Goal: Transaction & Acquisition: Obtain resource

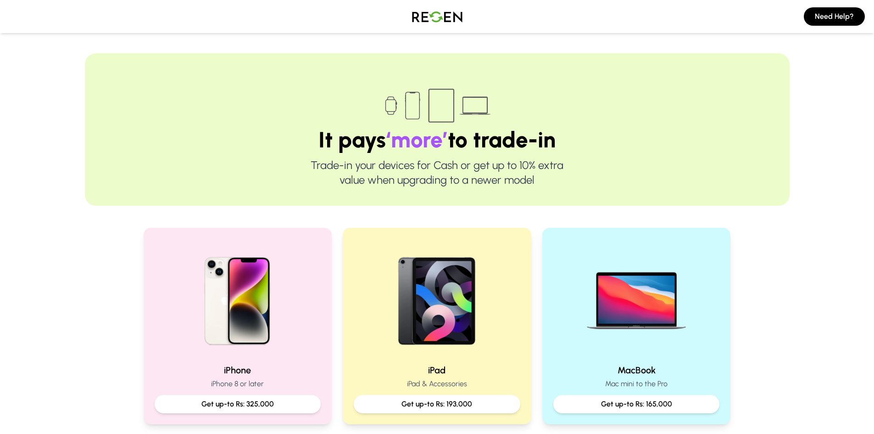
scroll to position [138, 0]
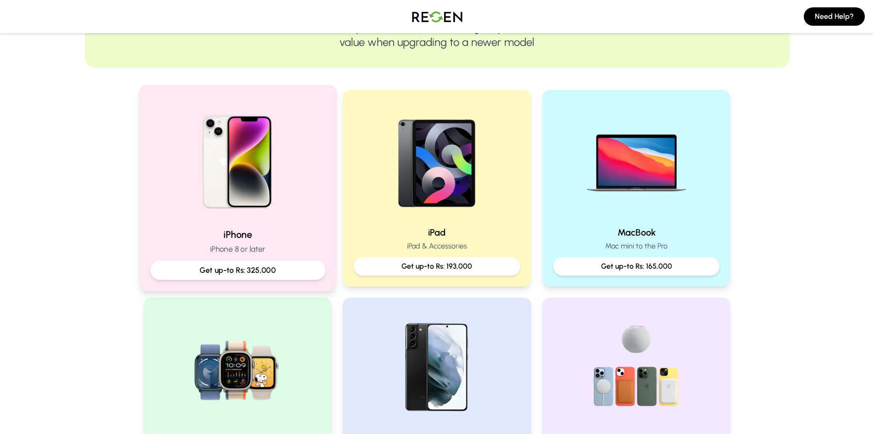
click at [272, 268] on p "Get up-to Rs: 325,000" at bounding box center [237, 269] width 159 height 11
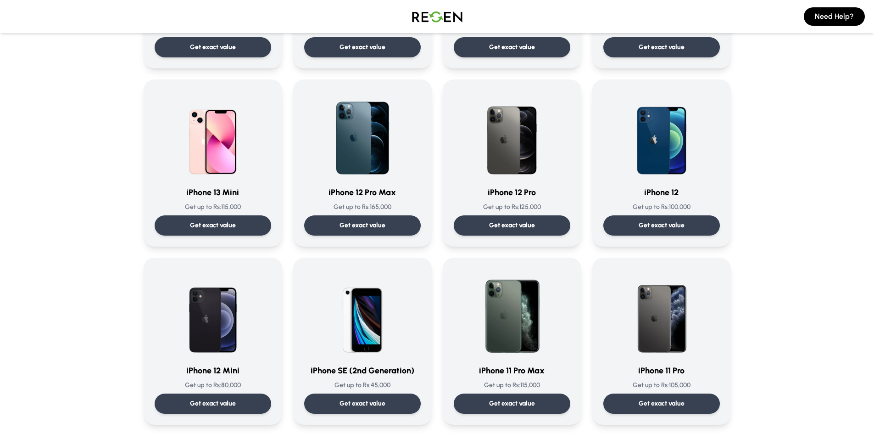
scroll to position [505, 0]
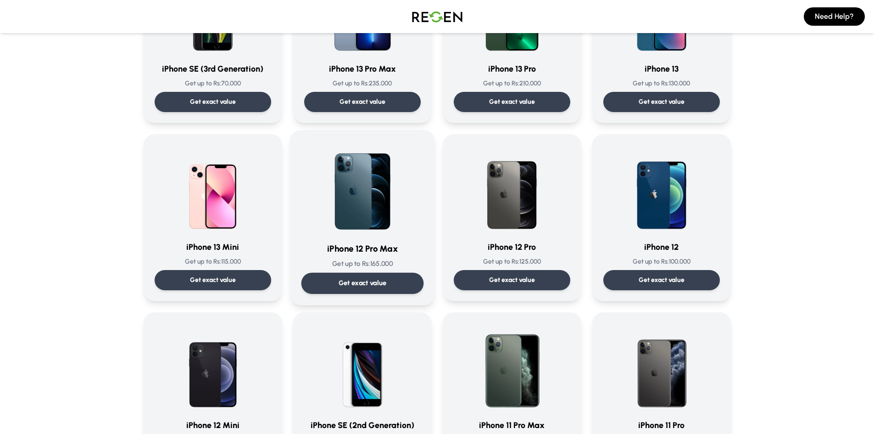
click at [401, 286] on div "Get exact value" at bounding box center [362, 282] width 122 height 21
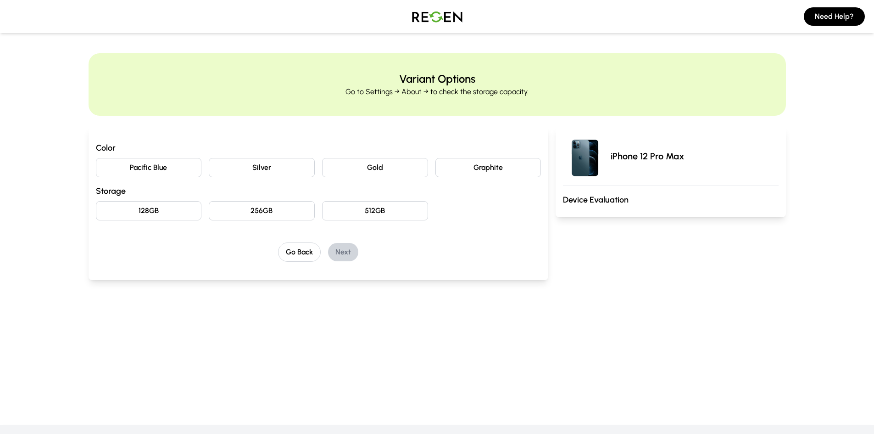
click at [189, 172] on button "Pacific Blue" at bounding box center [149, 167] width 106 height 19
click at [230, 210] on button "256GB" at bounding box center [262, 210] width 106 height 19
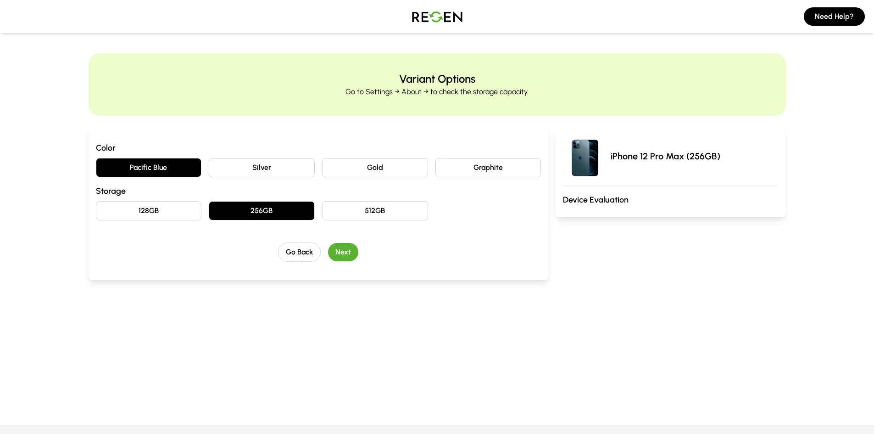
click at [343, 253] on button "Next" at bounding box center [343, 252] width 30 height 18
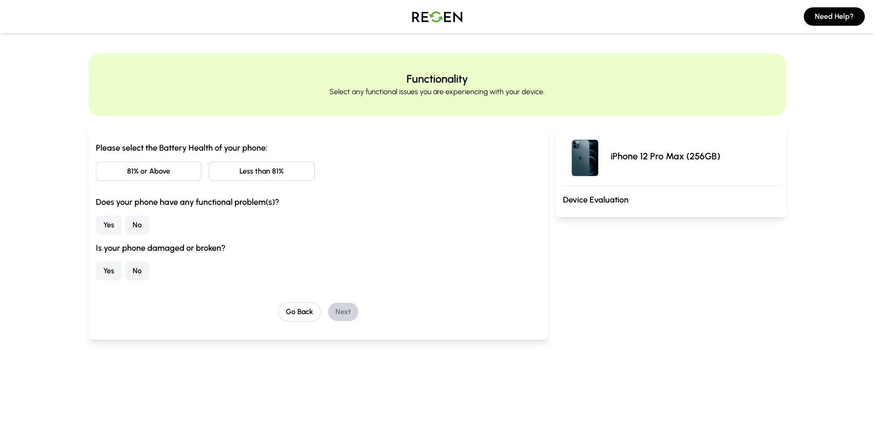
click at [183, 174] on button "81% or Above" at bounding box center [149, 170] width 106 height 19
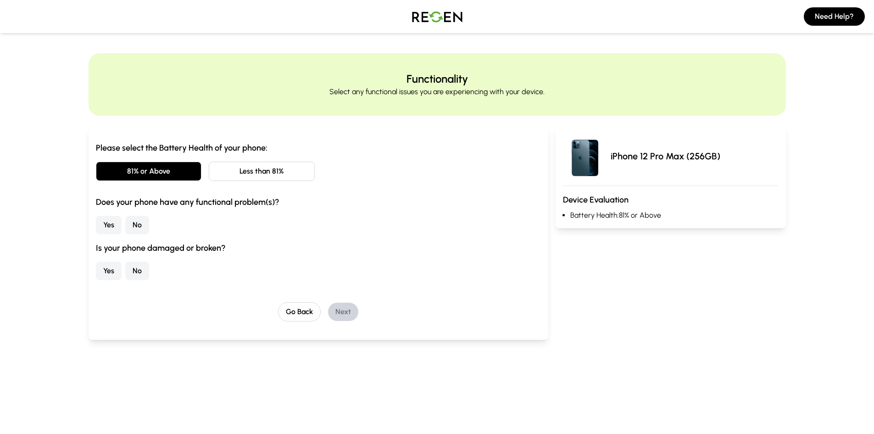
click at [138, 227] on button "No" at bounding box center [137, 225] width 24 height 18
click at [138, 270] on button "No" at bounding box center [137, 270] width 24 height 18
click at [335, 317] on button "Next" at bounding box center [343, 311] width 30 height 18
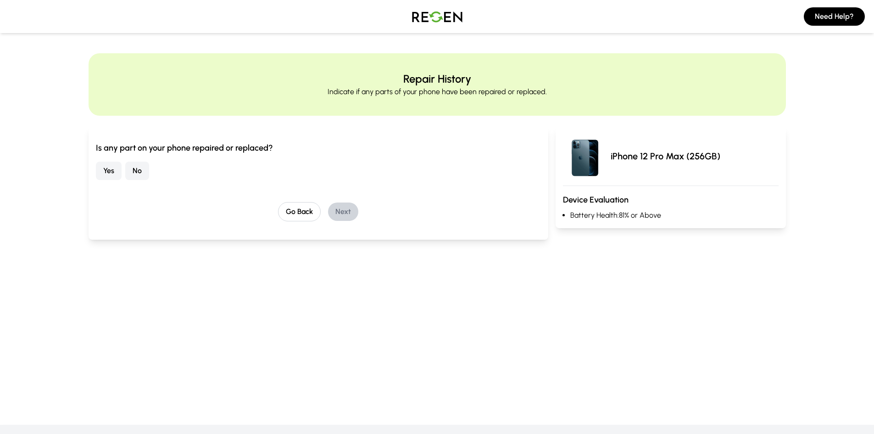
click at [134, 168] on button "No" at bounding box center [137, 170] width 24 height 18
click at [345, 211] on button "Next" at bounding box center [343, 211] width 30 height 18
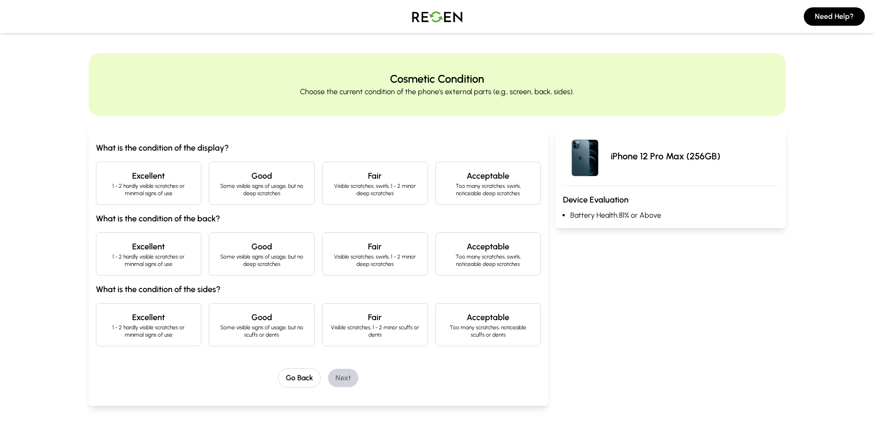
click at [178, 191] on p "1 - 2 hardly visible scratches or minimal signs of use" at bounding box center [149, 189] width 90 height 15
click at [185, 266] on p "1 - 2 hardly visible scratches or minimal signs of use" at bounding box center [149, 260] width 90 height 15
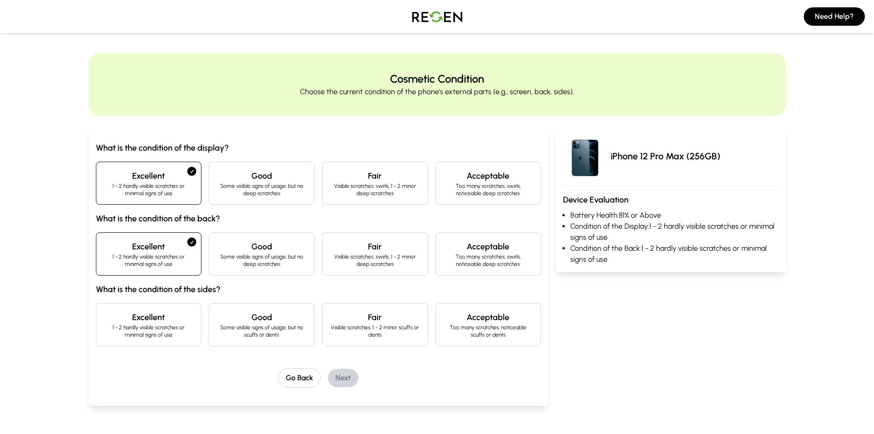
click at [150, 327] on p "1 - 2 hardly visible scratches or minimal signs of use" at bounding box center [149, 330] width 90 height 15
click at [349, 381] on button "Next" at bounding box center [343, 377] width 30 height 18
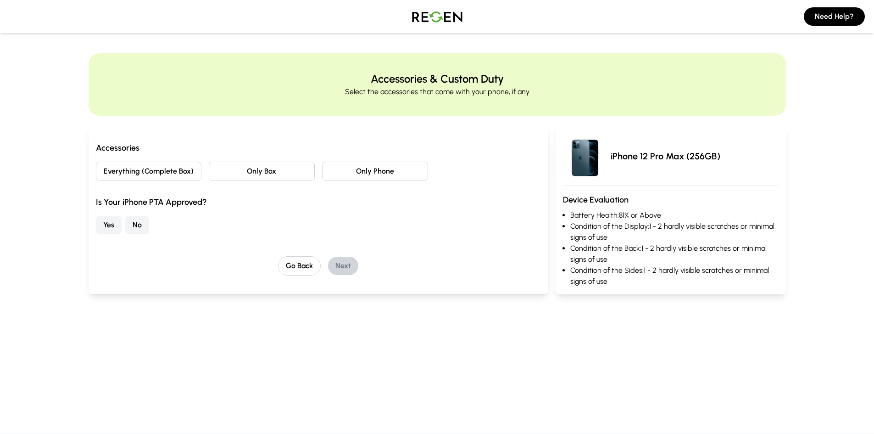
click at [394, 174] on button "Only Phone" at bounding box center [375, 170] width 106 height 19
click at [96, 226] on button "Yes" at bounding box center [109, 225] width 26 height 18
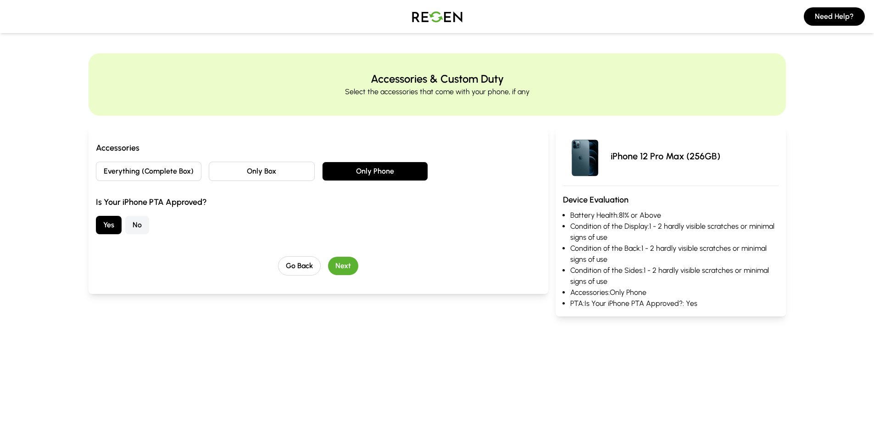
click at [345, 267] on button "Next" at bounding box center [343, 265] width 30 height 18
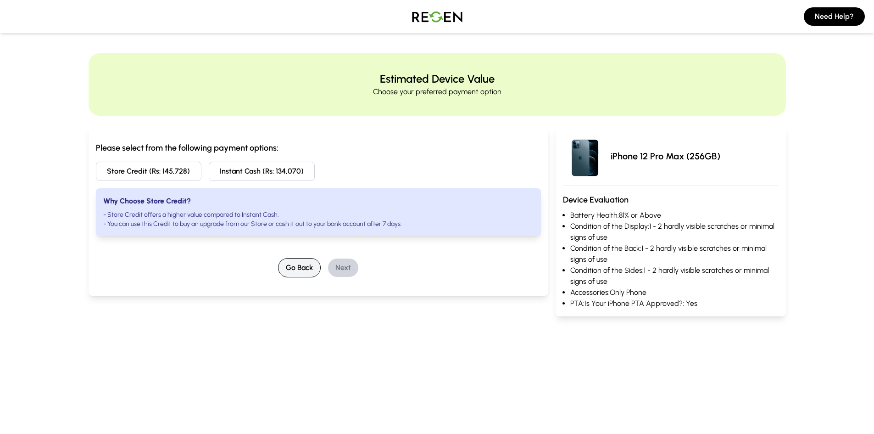
click at [297, 260] on button "Go Back" at bounding box center [299, 267] width 43 height 19
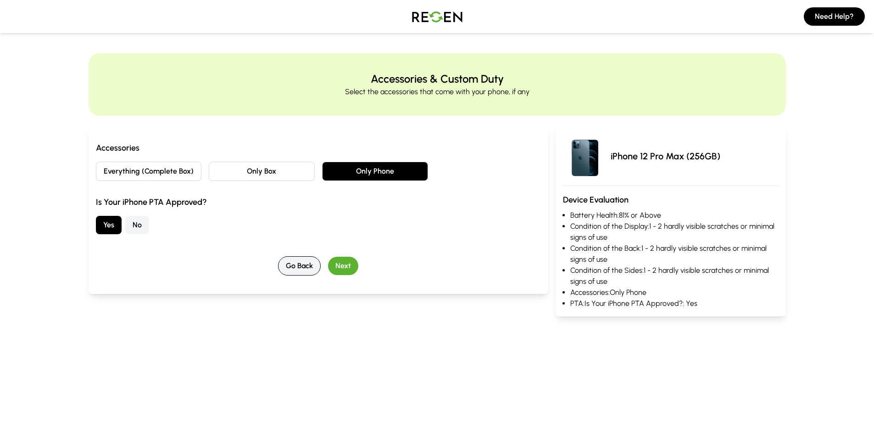
click at [296, 261] on button "Go Back" at bounding box center [299, 265] width 43 height 19
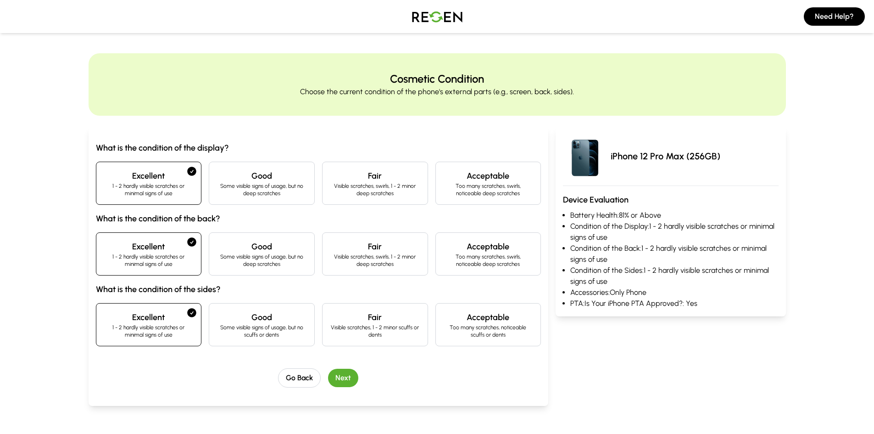
click at [447, 19] on img at bounding box center [437, 17] width 64 height 26
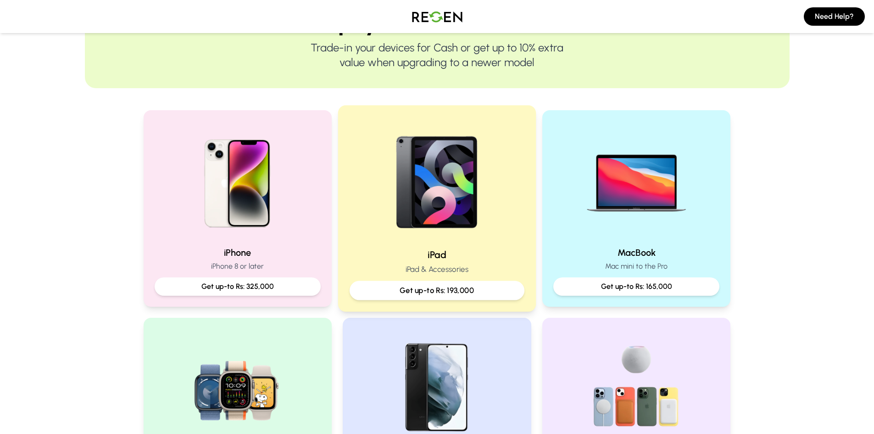
scroll to position [92, 0]
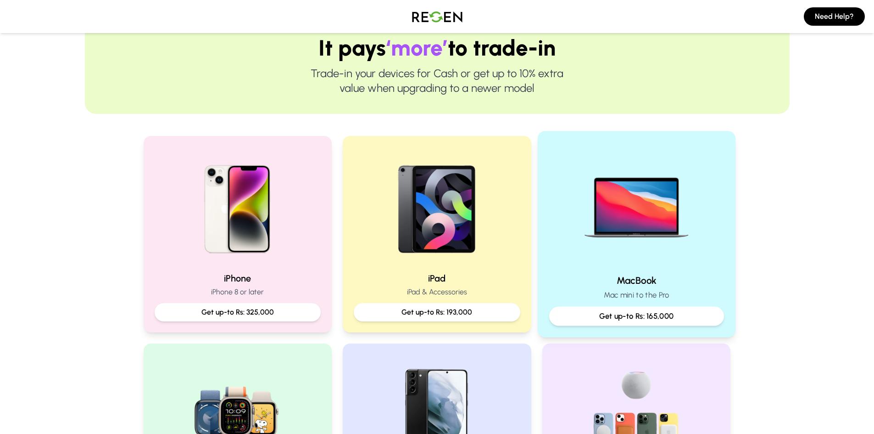
click at [637, 316] on p "Get up-to Rs: 165,000" at bounding box center [636, 315] width 159 height 11
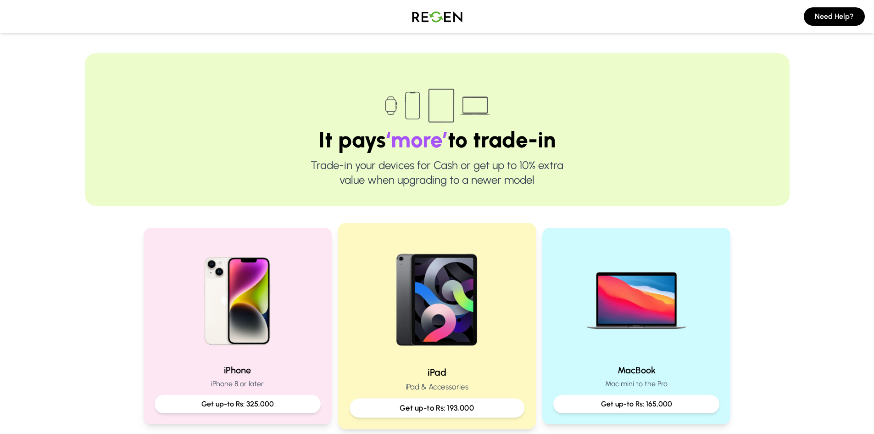
scroll to position [138, 0]
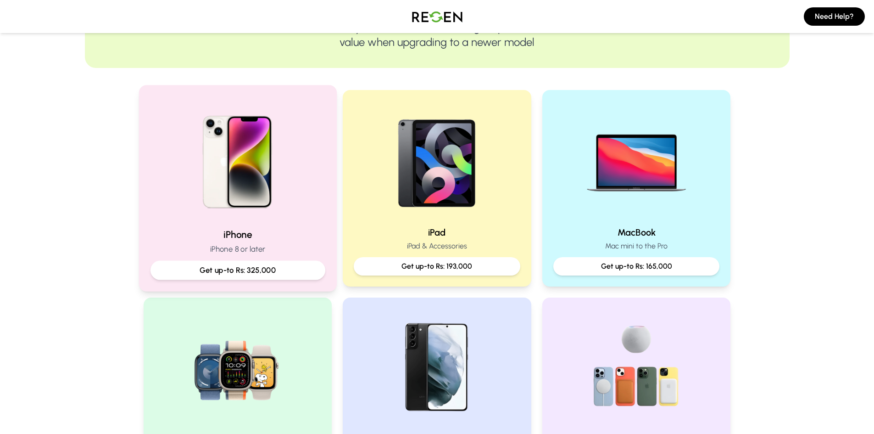
click at [278, 272] on p "Get up-to Rs: 325,000" at bounding box center [237, 269] width 159 height 11
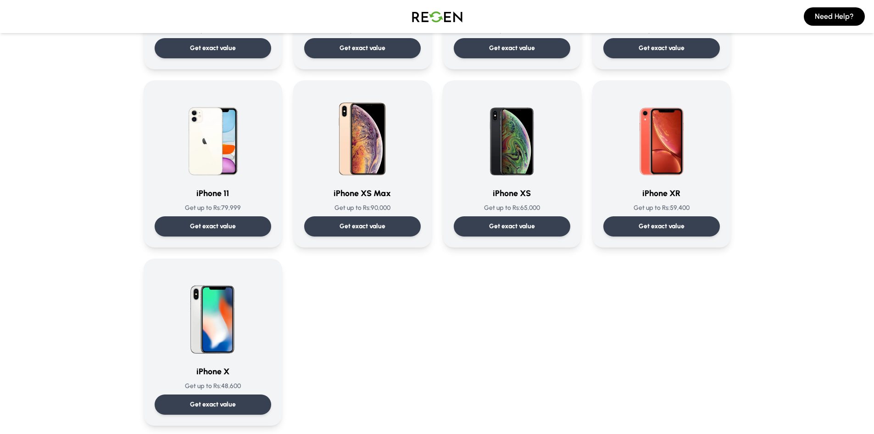
scroll to position [963, 0]
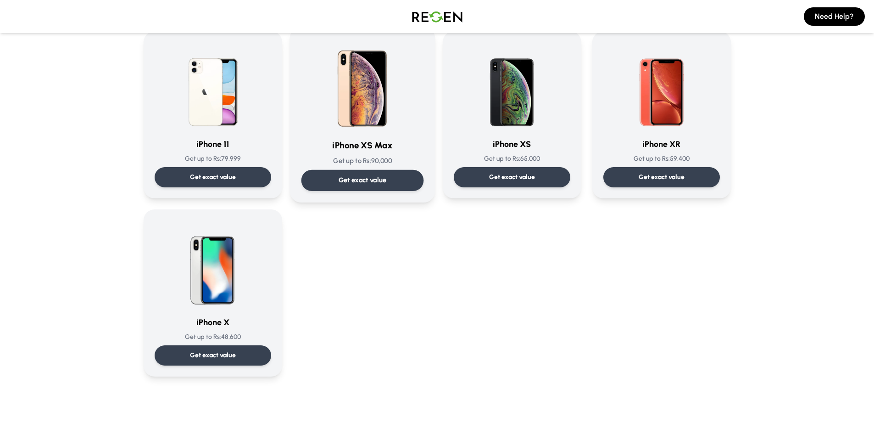
click at [384, 124] on img at bounding box center [362, 85] width 93 height 93
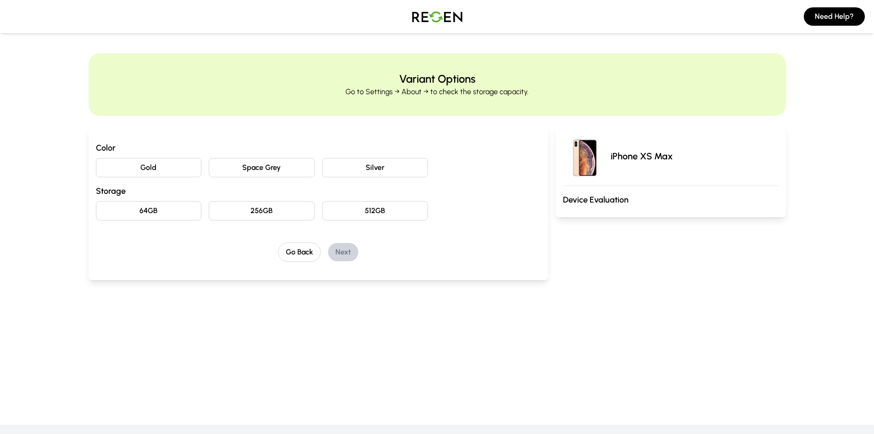
click at [371, 163] on button "Silver" at bounding box center [375, 167] width 106 height 19
click at [300, 210] on button "256GB" at bounding box center [262, 210] width 106 height 19
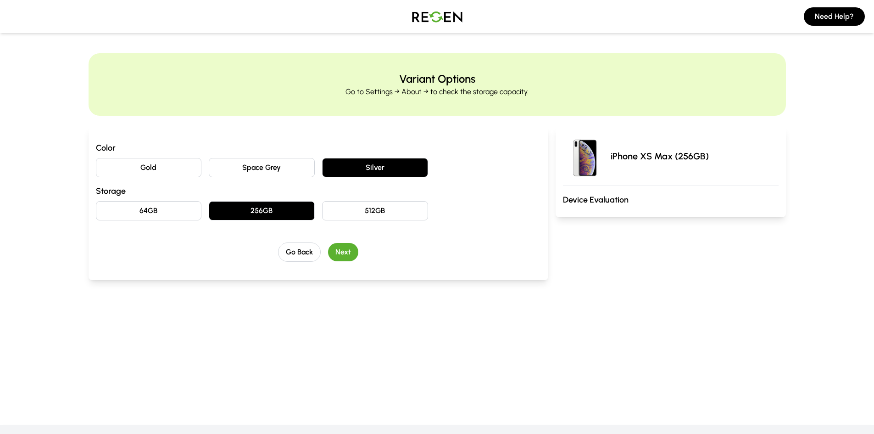
click at [341, 252] on button "Next" at bounding box center [343, 252] width 30 height 18
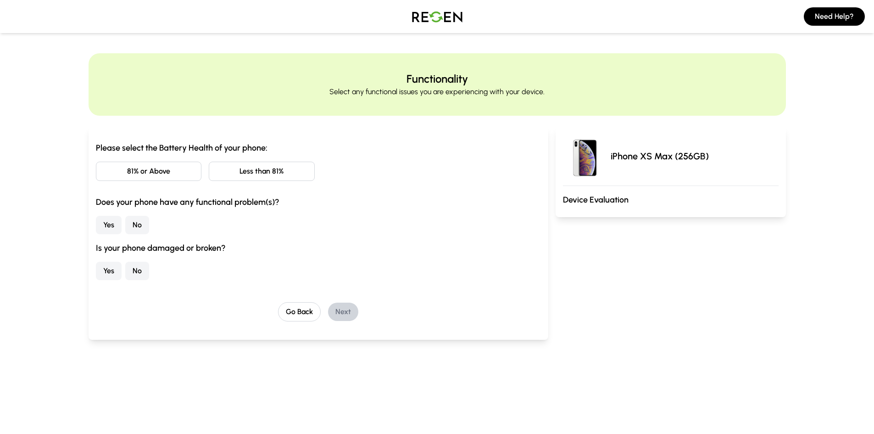
click at [184, 167] on button "81% or Above" at bounding box center [149, 170] width 106 height 19
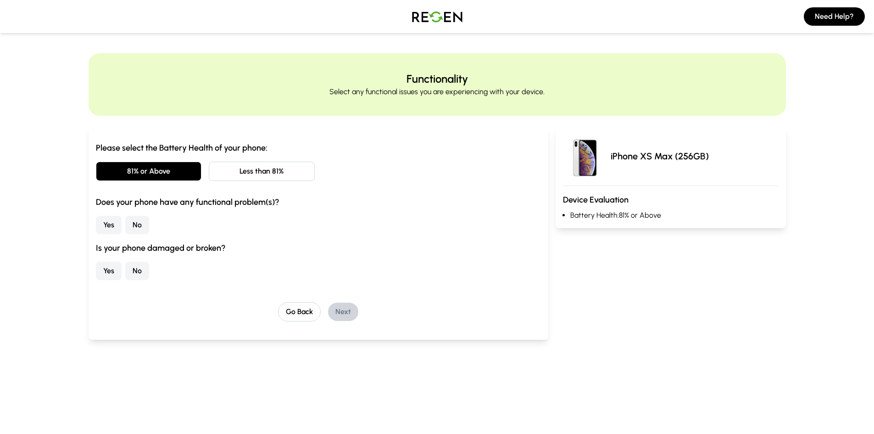
click at [143, 224] on button "No" at bounding box center [137, 225] width 24 height 18
click at [139, 266] on button "No" at bounding box center [137, 270] width 24 height 18
click at [339, 311] on button "Next" at bounding box center [343, 311] width 30 height 18
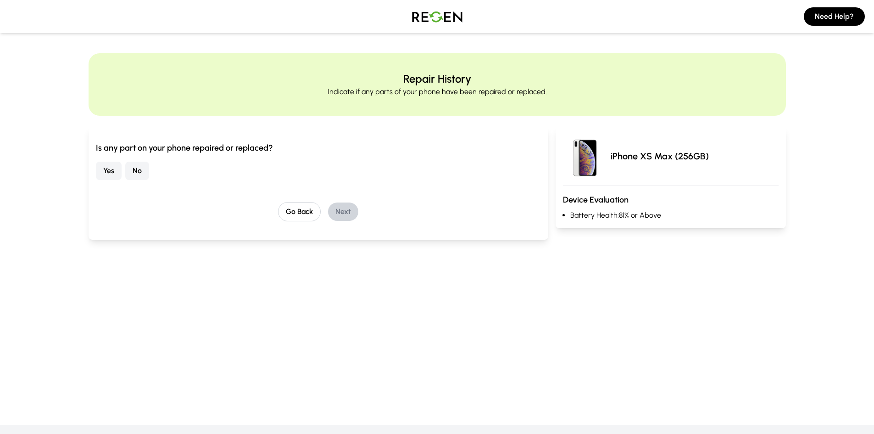
click at [137, 162] on button "No" at bounding box center [137, 170] width 24 height 18
click at [348, 209] on button "Next" at bounding box center [343, 211] width 30 height 18
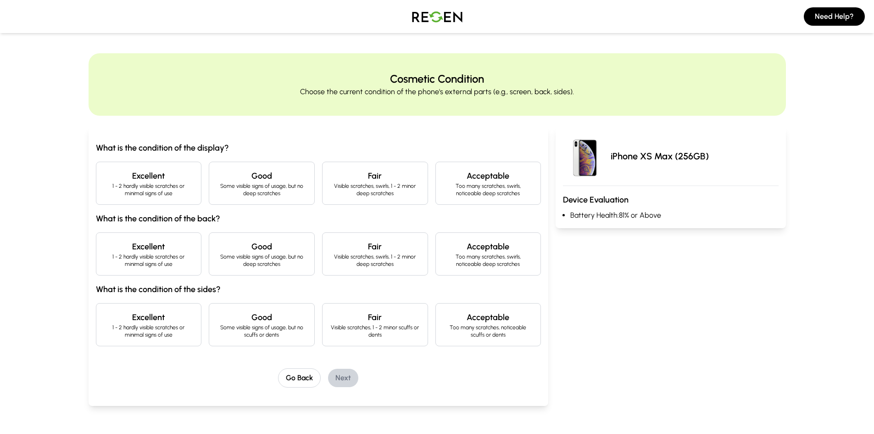
click at [152, 185] on p "1 - 2 hardly visible scratches or minimal signs of use" at bounding box center [149, 189] width 90 height 15
click at [161, 247] on h4 "Excellent" at bounding box center [149, 246] width 90 height 13
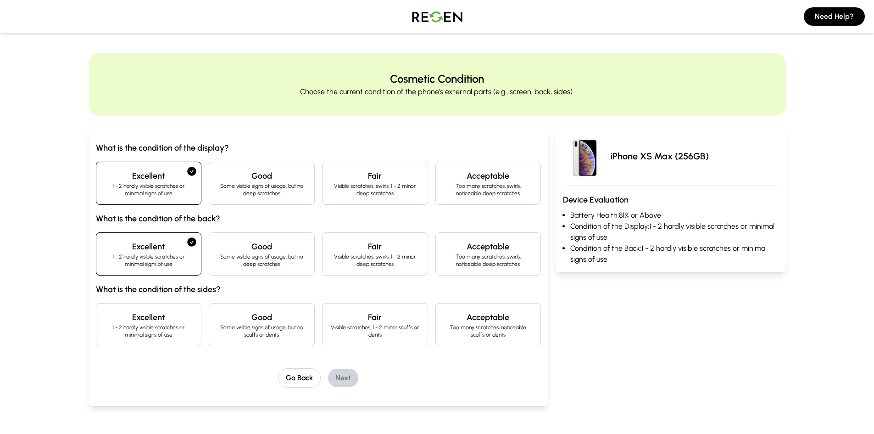
click at [167, 304] on div "Excellent 1 - 2 hardly visible scratches or minimal signs of use" at bounding box center [149, 324] width 106 height 43
click at [334, 374] on button "Next" at bounding box center [343, 377] width 30 height 18
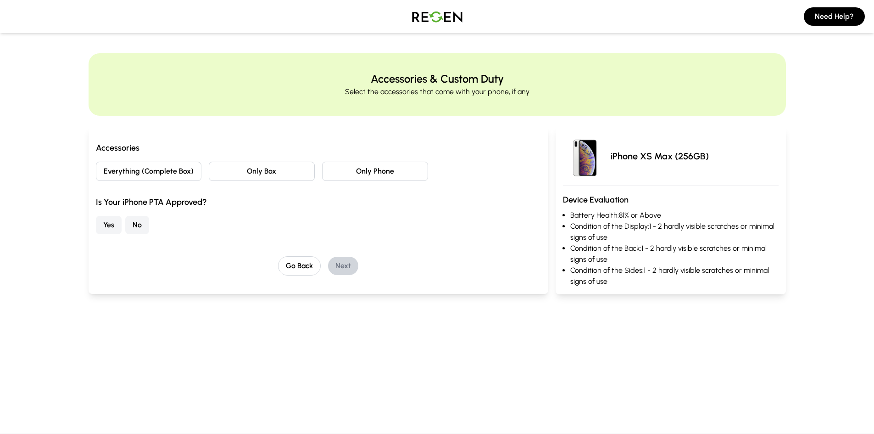
click at [379, 176] on button "Only Phone" at bounding box center [375, 170] width 106 height 19
click at [102, 227] on button "Yes" at bounding box center [109, 225] width 26 height 18
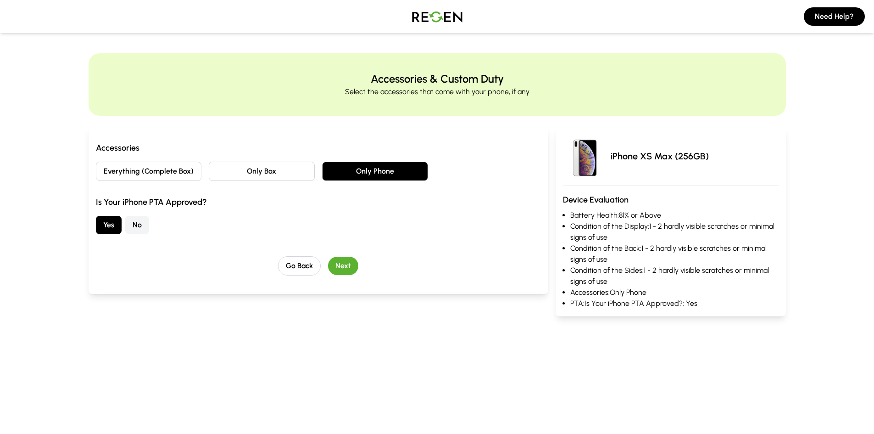
click at [347, 264] on button "Next" at bounding box center [343, 265] width 30 height 18
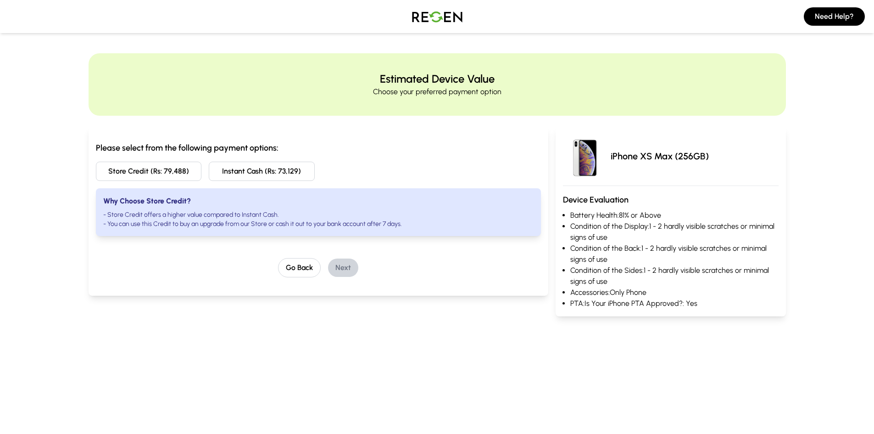
click at [256, 172] on button "Instant Cash (Rs: 73,129)" at bounding box center [262, 170] width 106 height 19
click at [347, 272] on button "Next" at bounding box center [343, 267] width 30 height 18
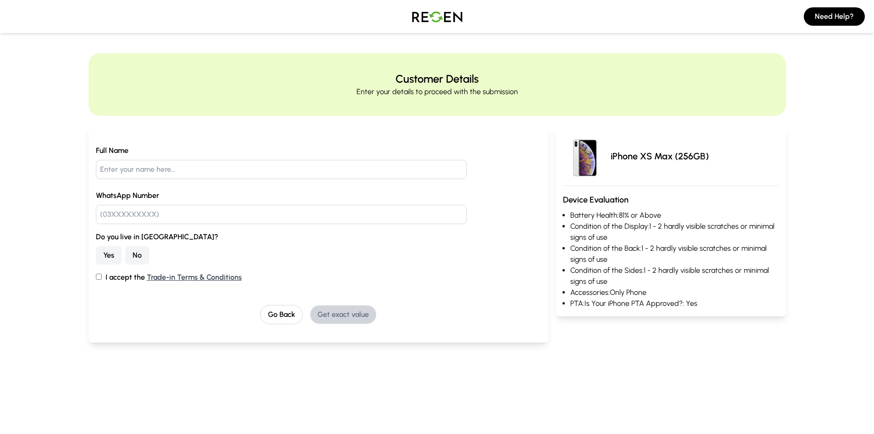
click at [135, 257] on button "No" at bounding box center [137, 255] width 24 height 18
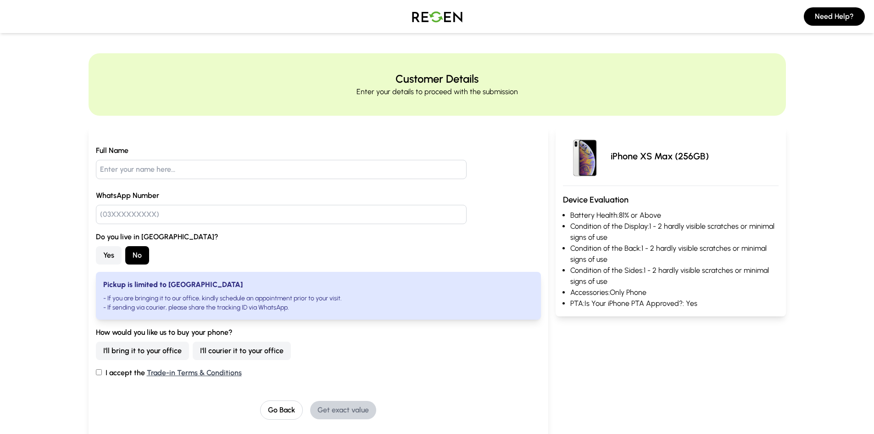
click at [223, 346] on button "I'll courier it to your office" at bounding box center [242, 350] width 98 height 18
click at [283, 408] on button "Go Back" at bounding box center [281, 409] width 43 height 19
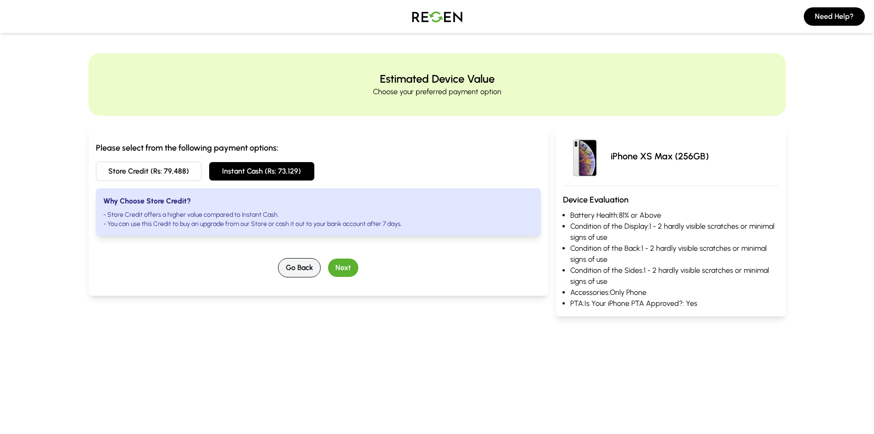
click at [294, 272] on button "Go Back" at bounding box center [299, 267] width 43 height 19
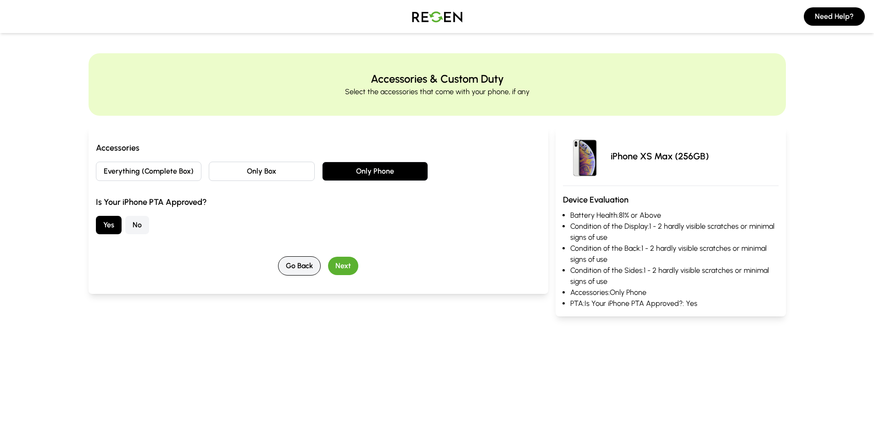
click at [303, 273] on button "Go Back" at bounding box center [299, 265] width 43 height 19
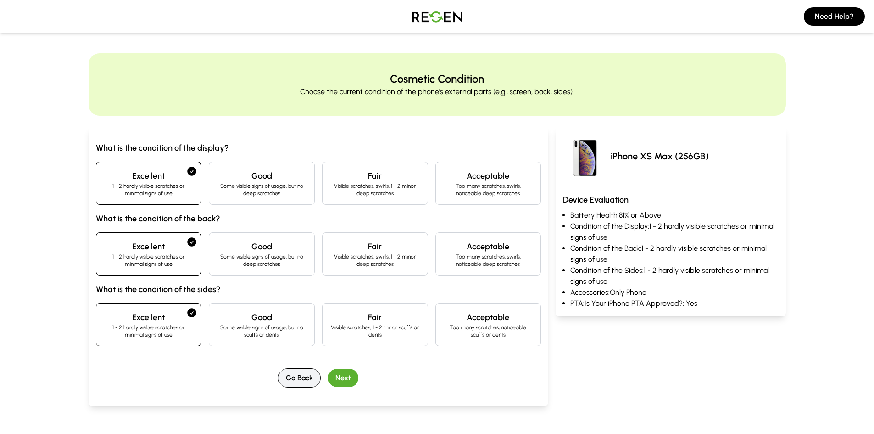
click at [295, 373] on button "Go Back" at bounding box center [299, 377] width 43 height 19
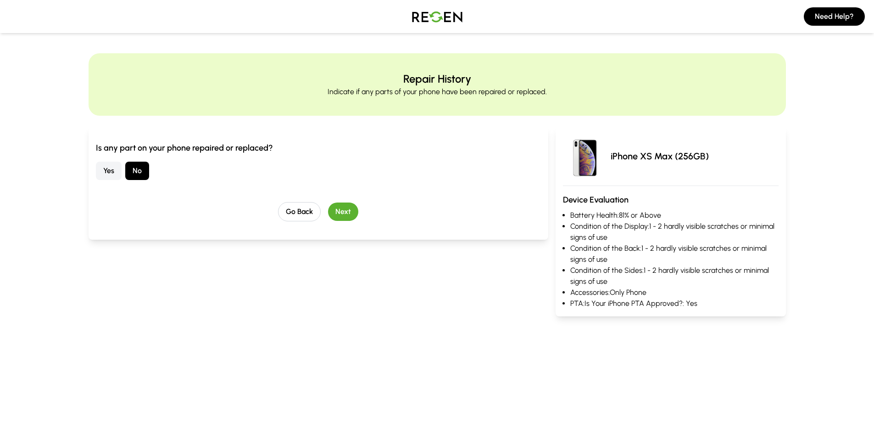
click at [437, 12] on img at bounding box center [437, 17] width 64 height 26
